Goal: Navigation & Orientation: Find specific page/section

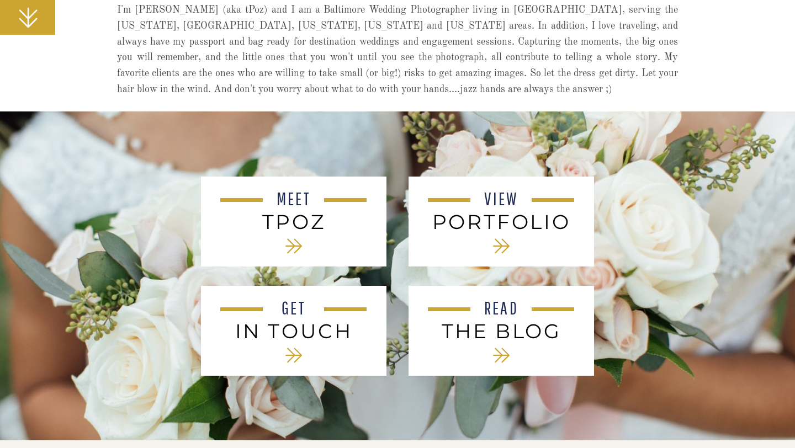
scroll to position [379, 0]
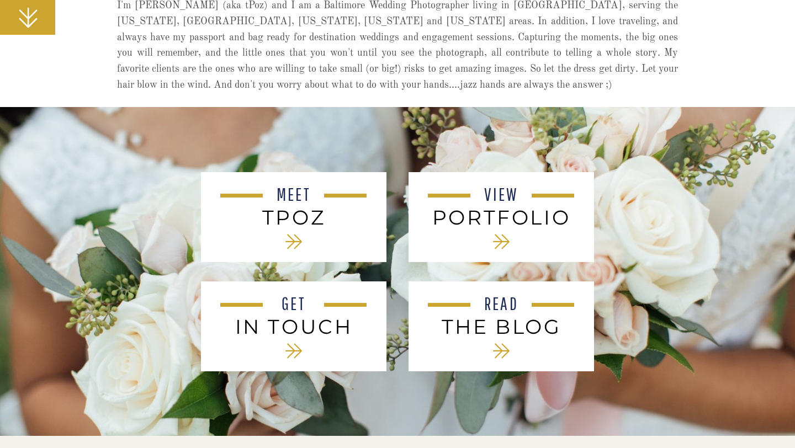
click at [486, 214] on h2 "PORTFOLIO" at bounding box center [501, 217] width 149 height 23
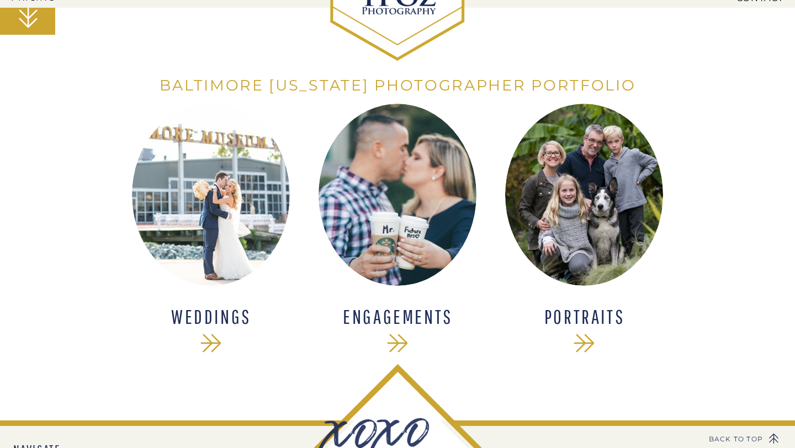
scroll to position [205, 0]
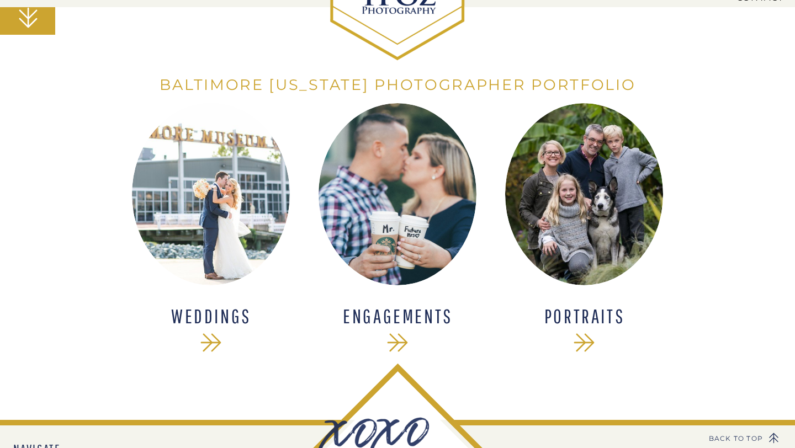
click at [211, 309] on h1 "WEDDINGS" at bounding box center [211, 316] width 144 height 21
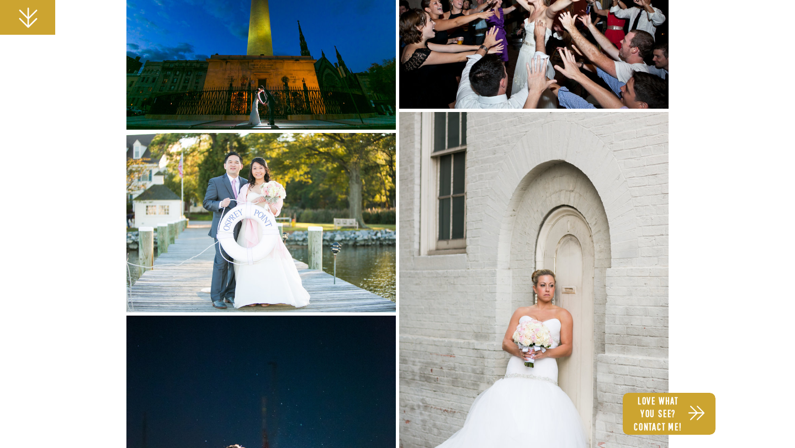
scroll to position [6656, 0]
